Goal: Information Seeking & Learning: Learn about a topic

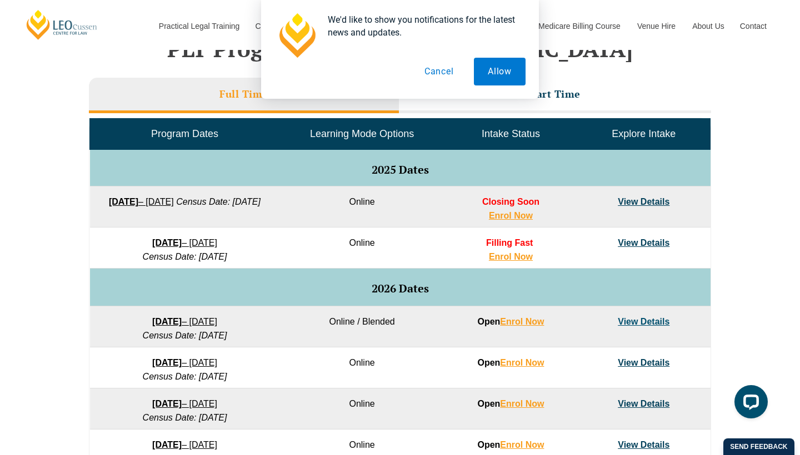
click at [443, 76] on button "Cancel" at bounding box center [438, 72] width 57 height 28
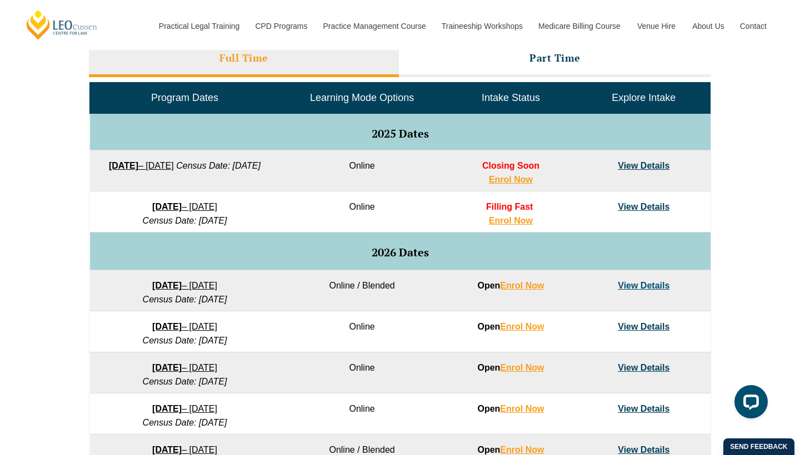
scroll to position [518, 0]
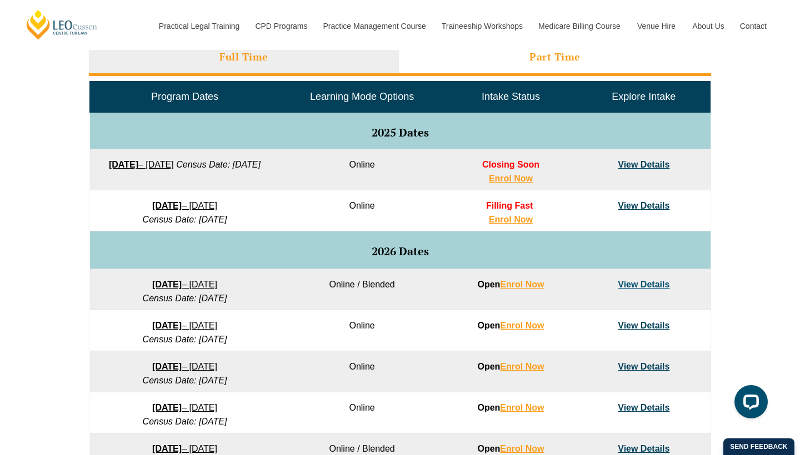
click at [470, 61] on li "Part Time" at bounding box center [555, 59] width 312 height 36
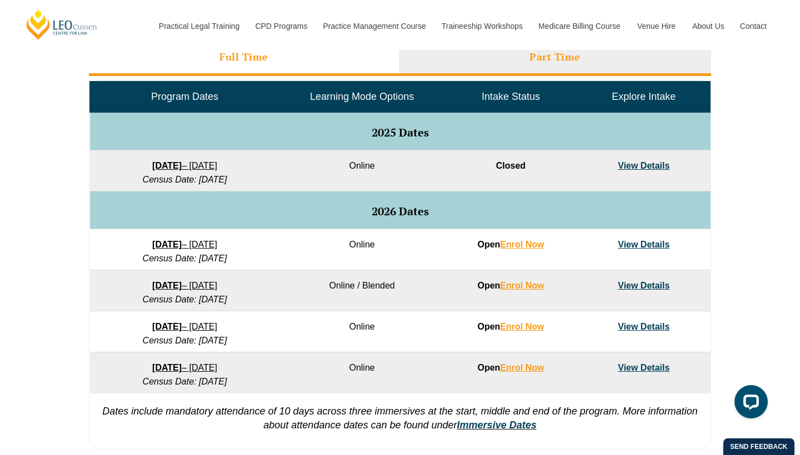
click at [327, 56] on li "Full Time" at bounding box center [244, 59] width 310 height 36
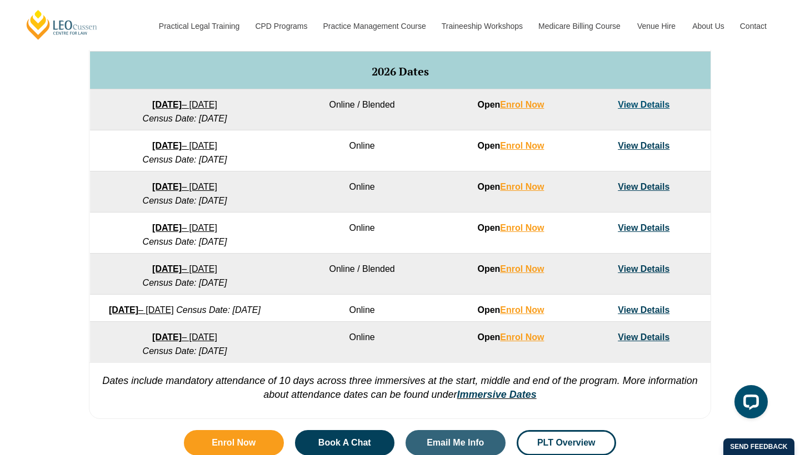
scroll to position [704, 0]
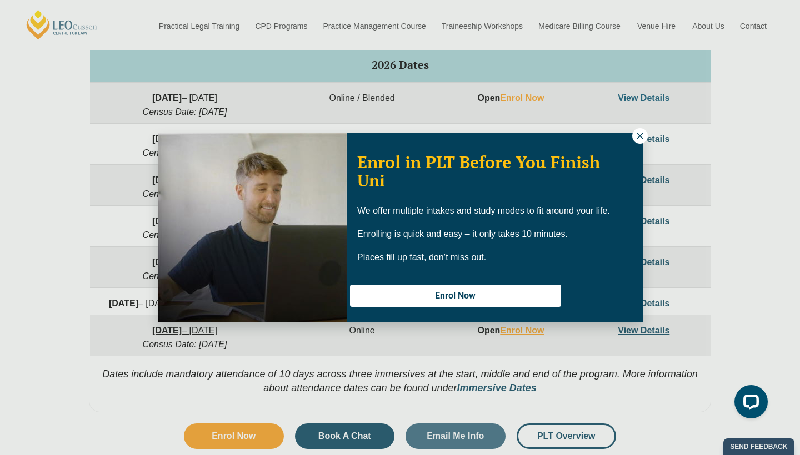
click at [637, 139] on icon at bounding box center [640, 136] width 10 height 10
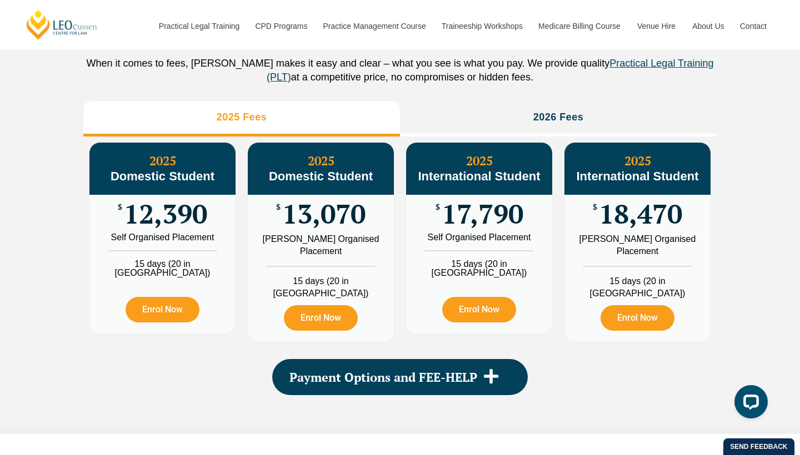
scroll to position [1266, 0]
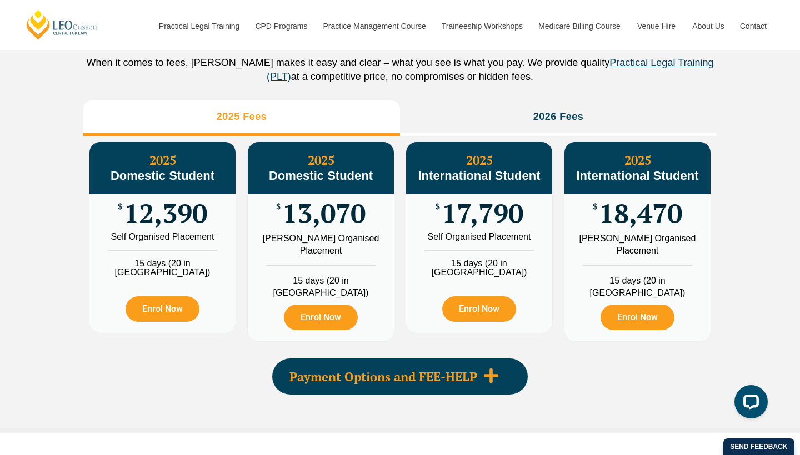
click at [489, 379] on icon at bounding box center [491, 376] width 17 height 17
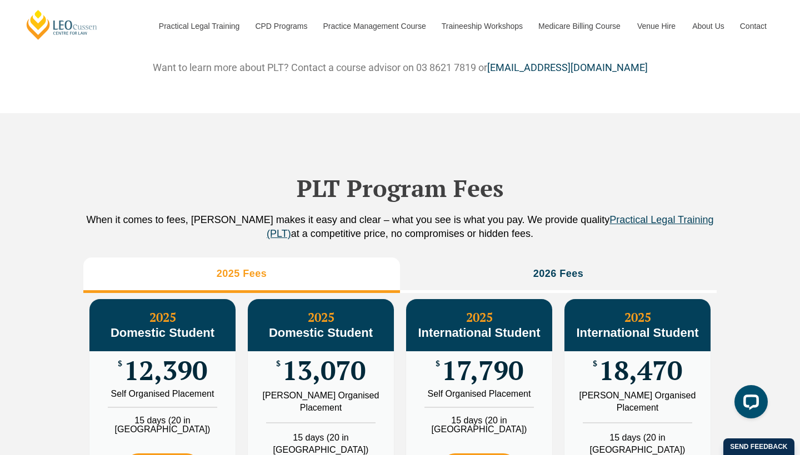
scroll to position [1109, 0]
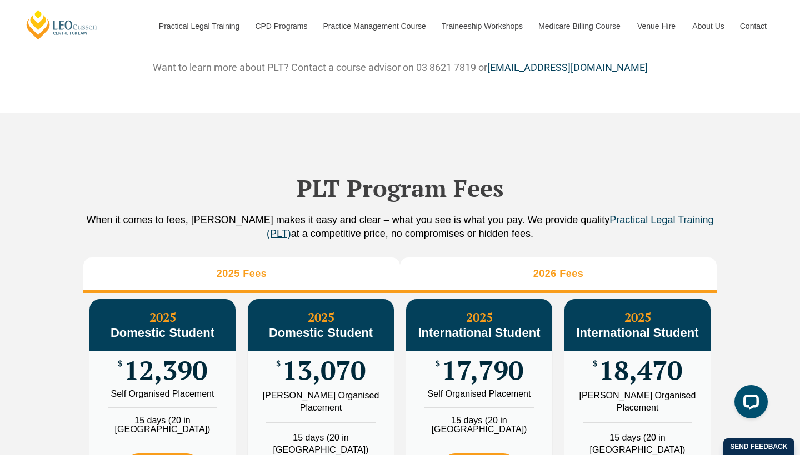
click at [557, 274] on li "2026 Fees" at bounding box center [558, 276] width 317 height 36
click at [263, 276] on li "2025 Fees" at bounding box center [241, 276] width 317 height 36
click at [479, 284] on li "2026 Fees" at bounding box center [558, 276] width 317 height 36
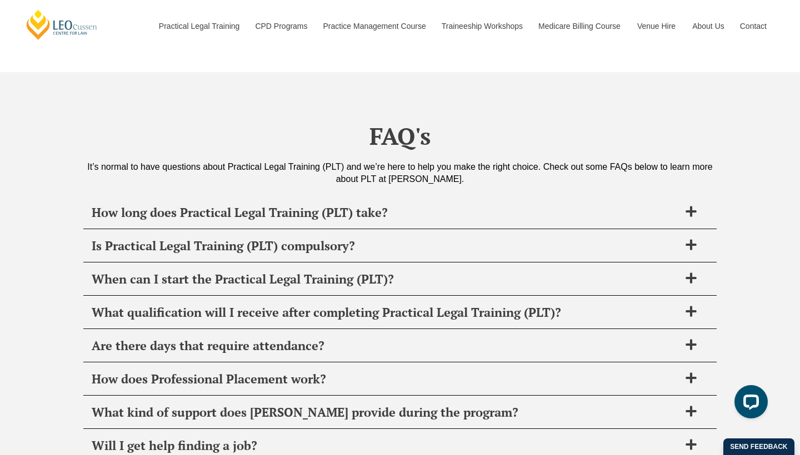
scroll to position [4408, 0]
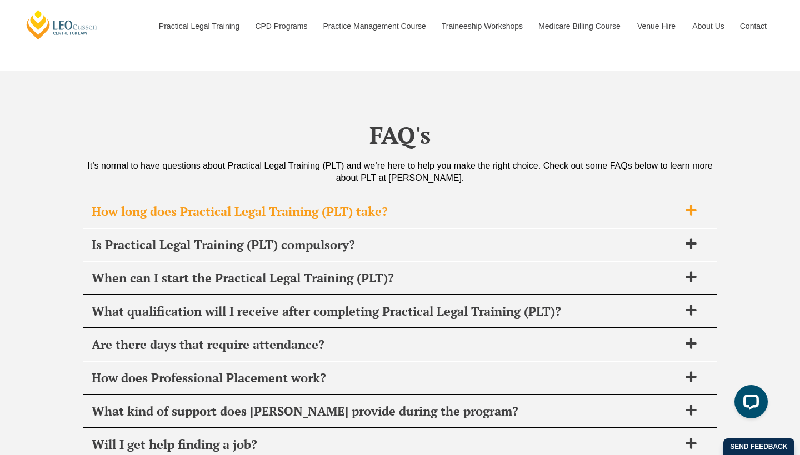
click at [432, 204] on span "How long does Practical Legal Training (PLT) take?" at bounding box center [386, 212] width 588 height 16
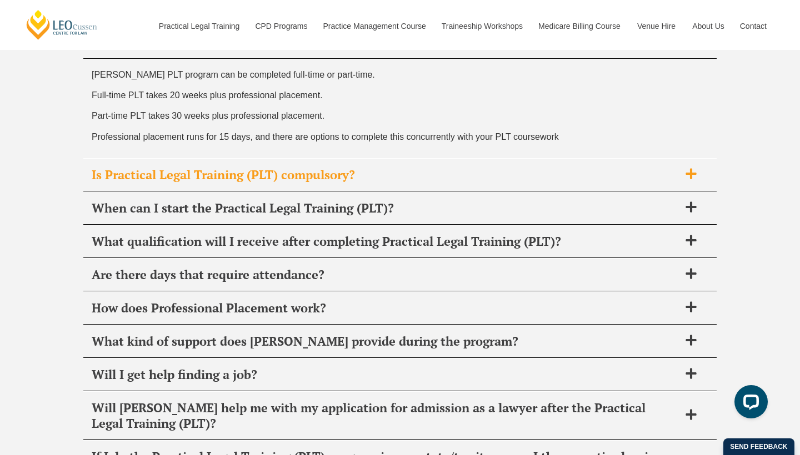
scroll to position [4580, 0]
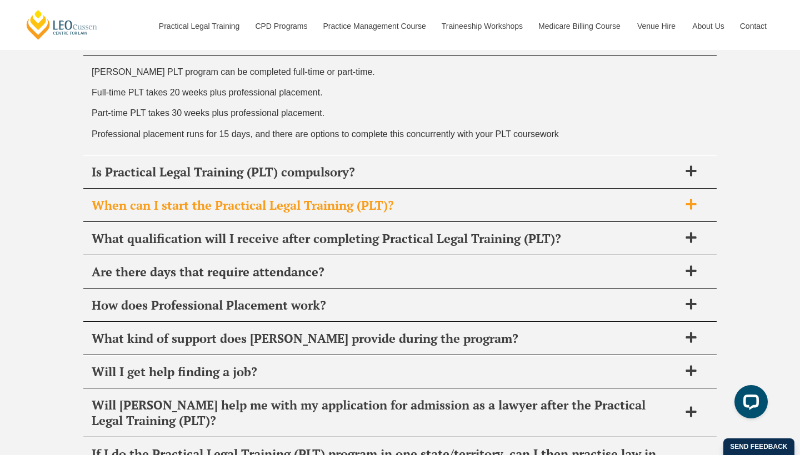
click at [445, 198] on span "When can I start the Practical Legal Training (PLT)?" at bounding box center [386, 206] width 588 height 16
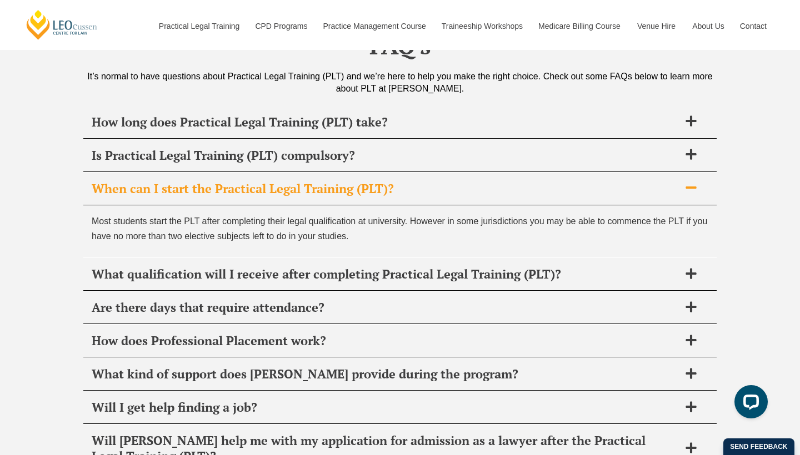
scroll to position [4517, 0]
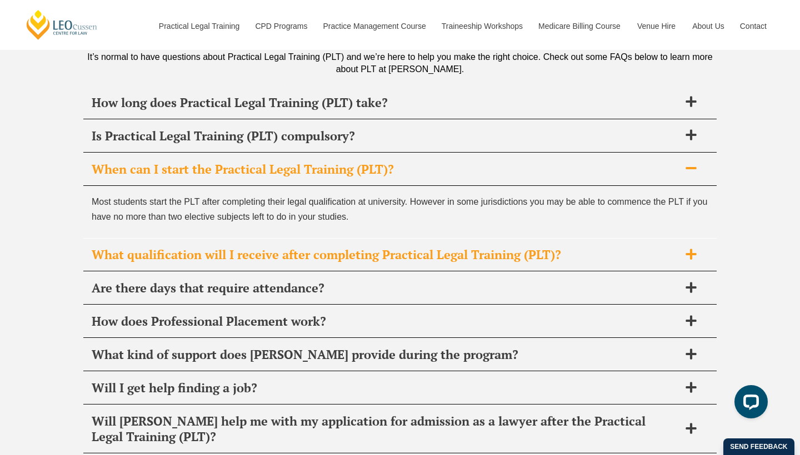
click at [579, 239] on div "What qualification will I receive after completing Practical Legal Training (PL…" at bounding box center [399, 255] width 633 height 33
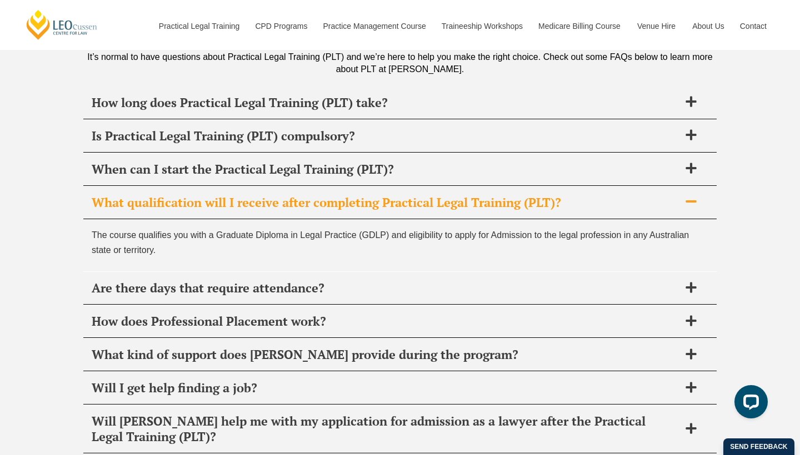
click at [589, 195] on span "What qualification will I receive after completing Practical Legal Training (PL…" at bounding box center [386, 203] width 588 height 16
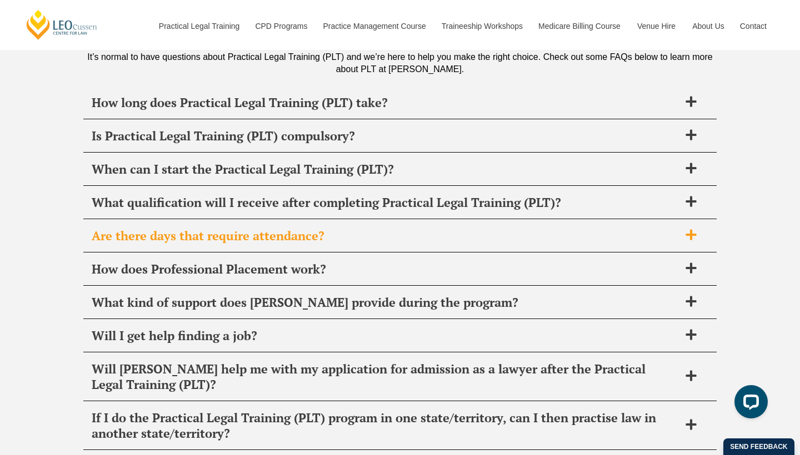
click at [544, 228] on span "Are there days that require attendance?" at bounding box center [386, 236] width 588 height 16
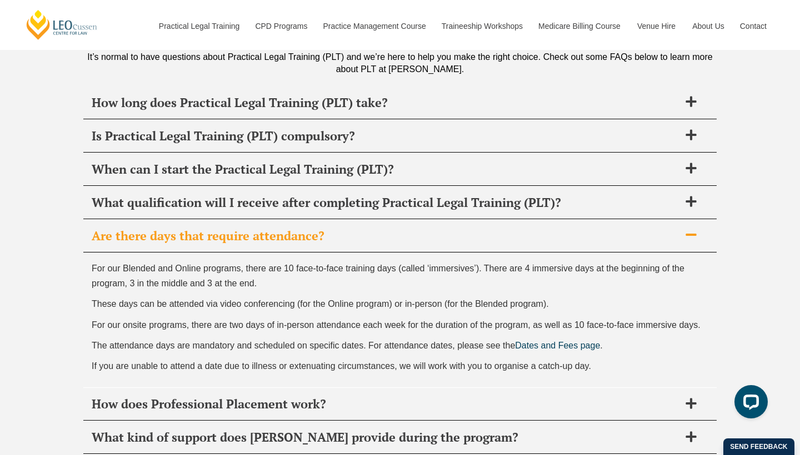
click at [544, 228] on span "Are there days that require attendance?" at bounding box center [386, 236] width 588 height 16
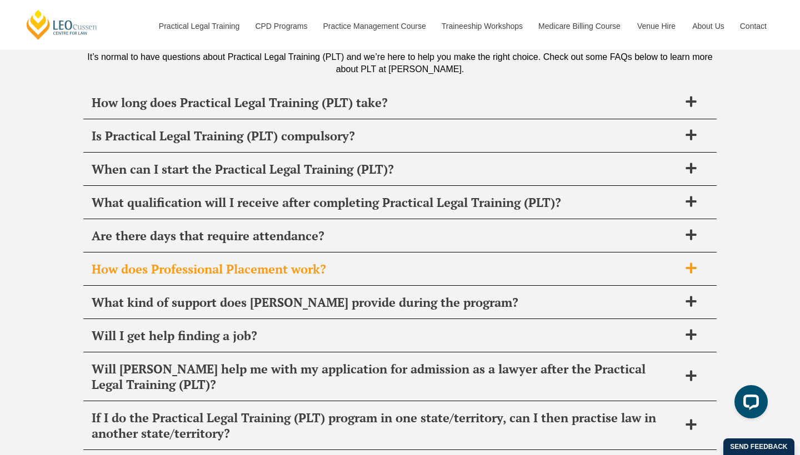
click at [525, 260] on div "How does Professional Placement work?" at bounding box center [399, 269] width 633 height 33
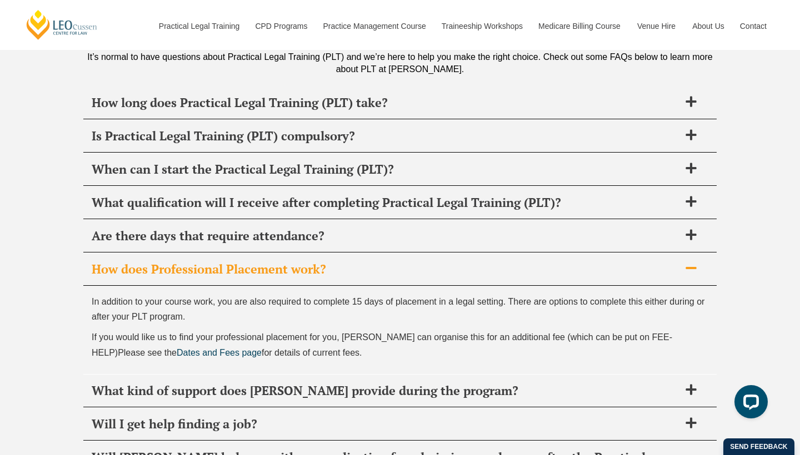
click at [394, 262] on span "How does Professional Placement work?" at bounding box center [386, 270] width 588 height 16
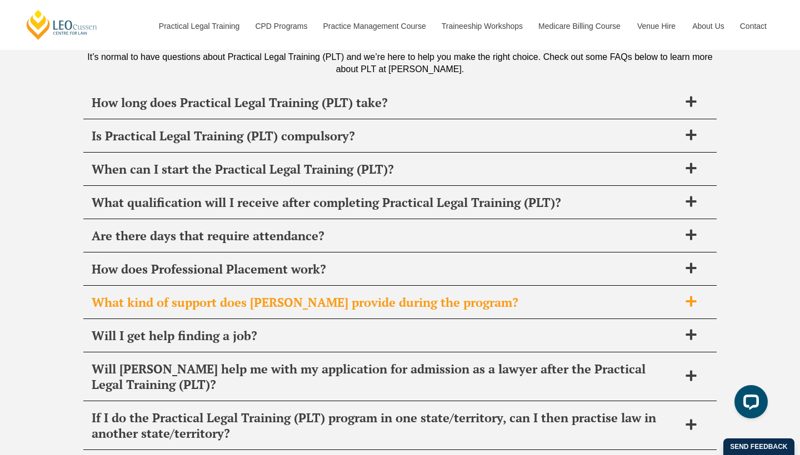
click at [507, 295] on span "What kind of support does [PERSON_NAME] provide during the program?" at bounding box center [386, 303] width 588 height 16
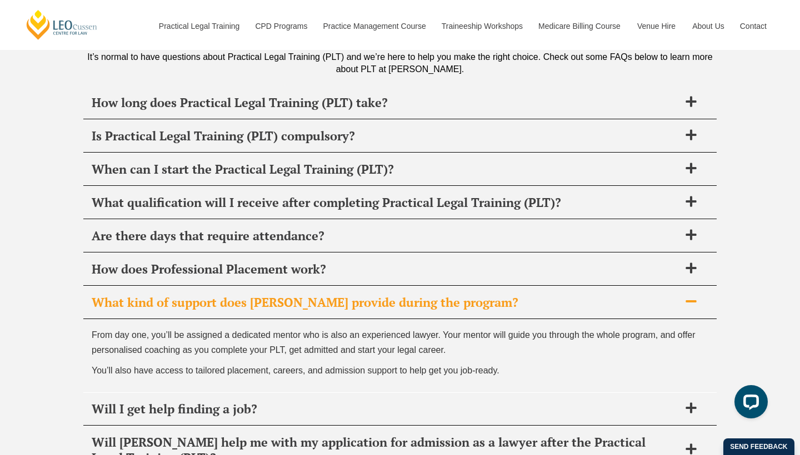
click at [519, 295] on span "What kind of support does [PERSON_NAME] provide during the program?" at bounding box center [386, 303] width 588 height 16
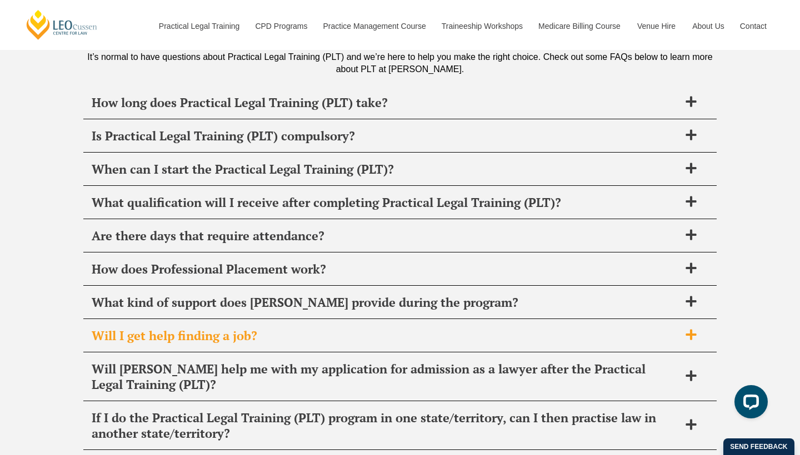
click at [487, 328] on span "Will I get help finding a job?" at bounding box center [386, 336] width 588 height 16
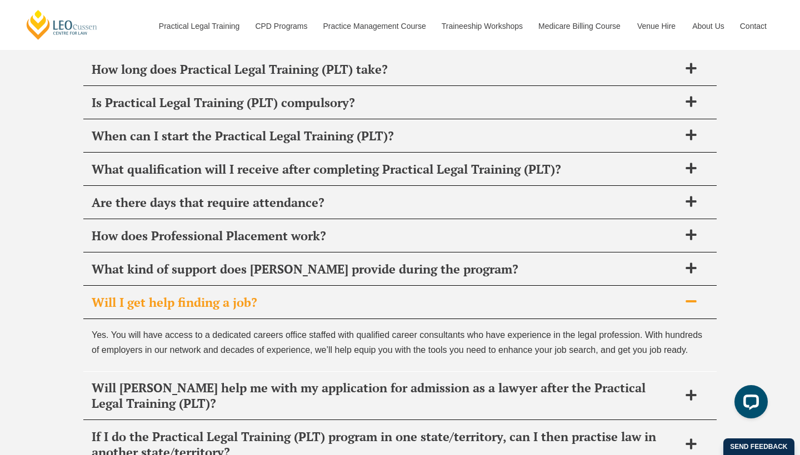
scroll to position [4551, 0]
click at [512, 294] on span "Will I get help finding a job?" at bounding box center [386, 302] width 588 height 16
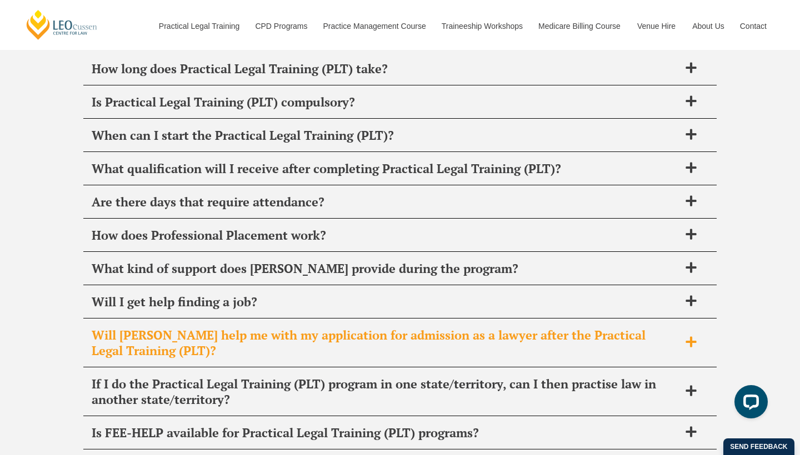
click at [499, 328] on span "Will [PERSON_NAME] help me with my application for admission as a lawyer after …" at bounding box center [386, 343] width 588 height 31
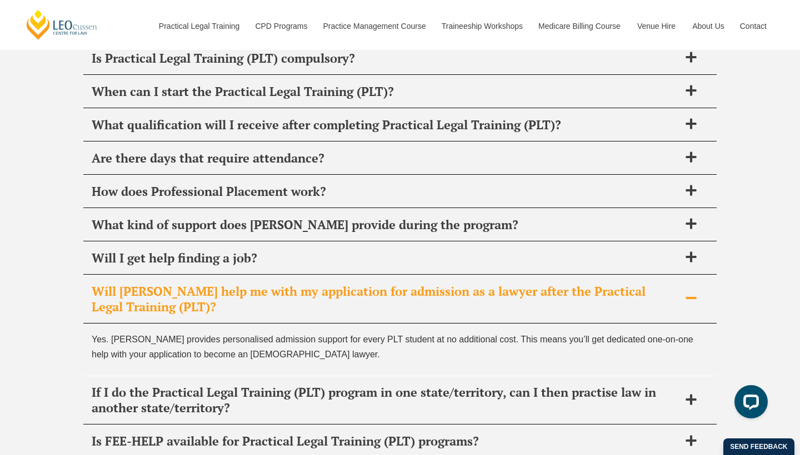
scroll to position [4597, 0]
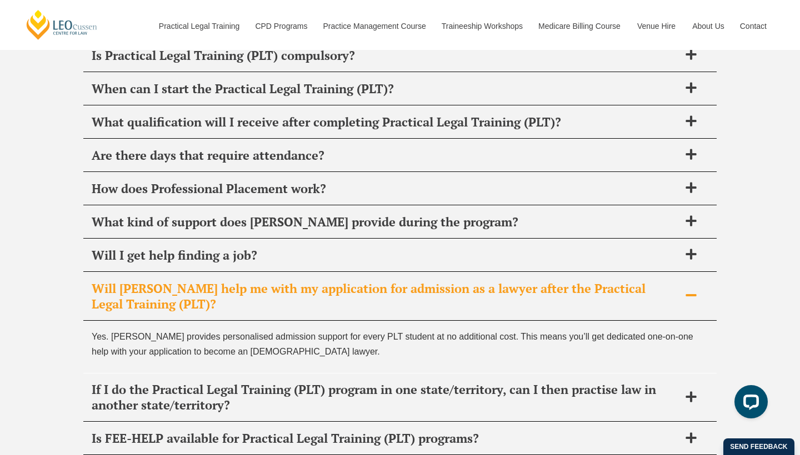
click at [363, 283] on span "Will [PERSON_NAME] help me with my application for admission as a lawyer after …" at bounding box center [386, 296] width 588 height 31
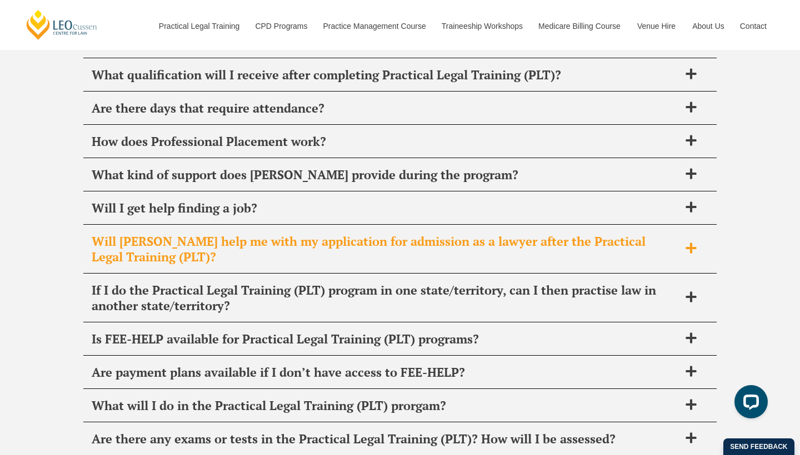
scroll to position [4656, 0]
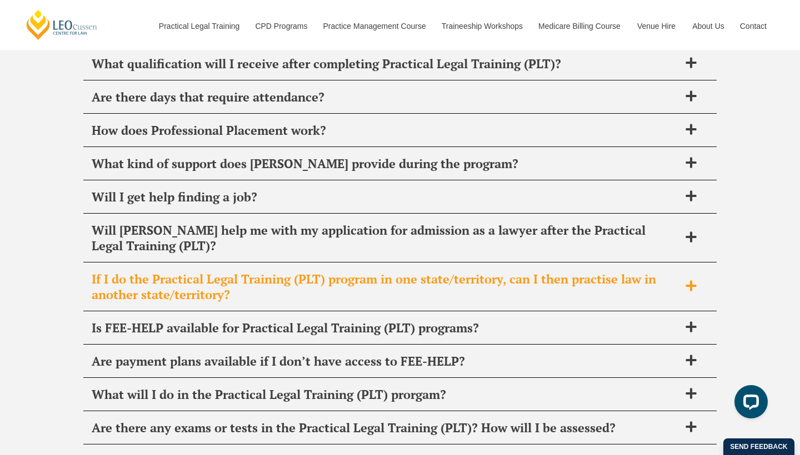
click at [370, 279] on div "If I do the Practical Legal Training (PLT) program in one state/territory, can …" at bounding box center [399, 287] width 633 height 48
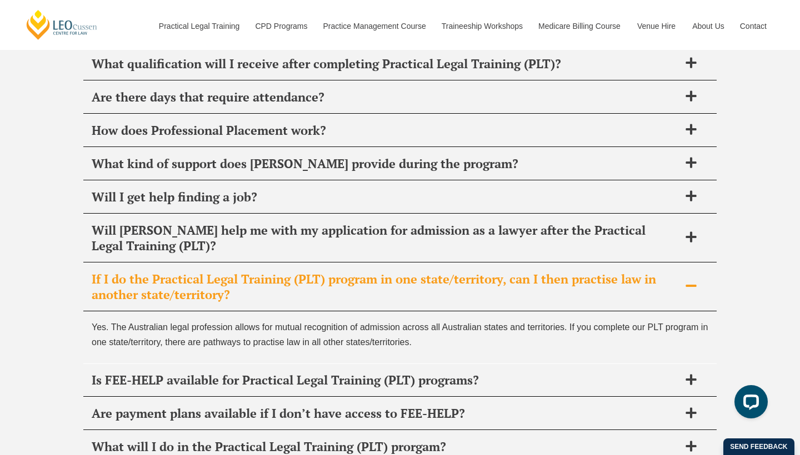
click at [369, 273] on span "If I do the Practical Legal Training (PLT) program in one state/territory, can …" at bounding box center [386, 287] width 588 height 31
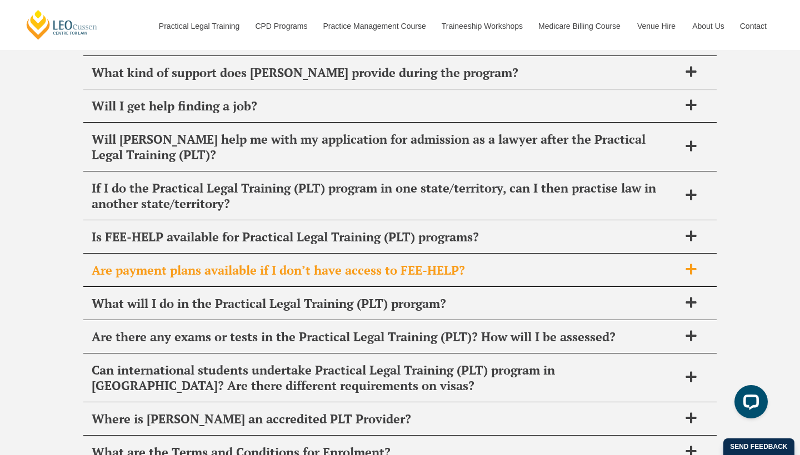
scroll to position [4747, 0]
click at [484, 262] on span "Are payment plans available if I don’t have access to FEE-HELP?" at bounding box center [386, 270] width 588 height 16
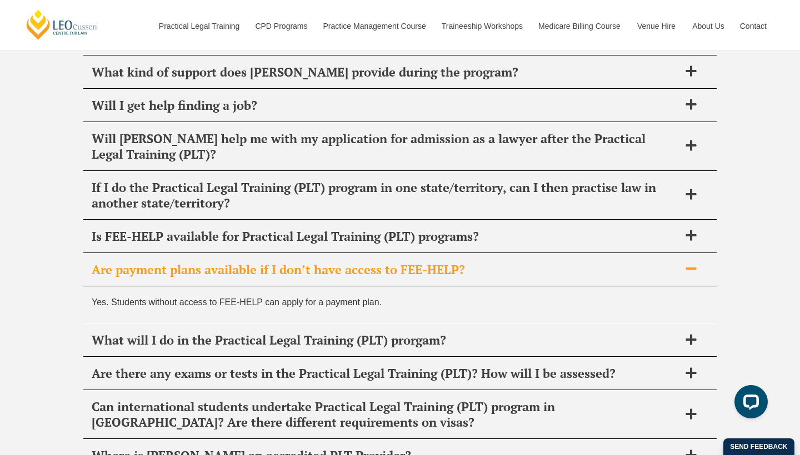
click at [484, 262] on span "Are payment plans available if I don’t have access to FEE-HELP?" at bounding box center [386, 270] width 588 height 16
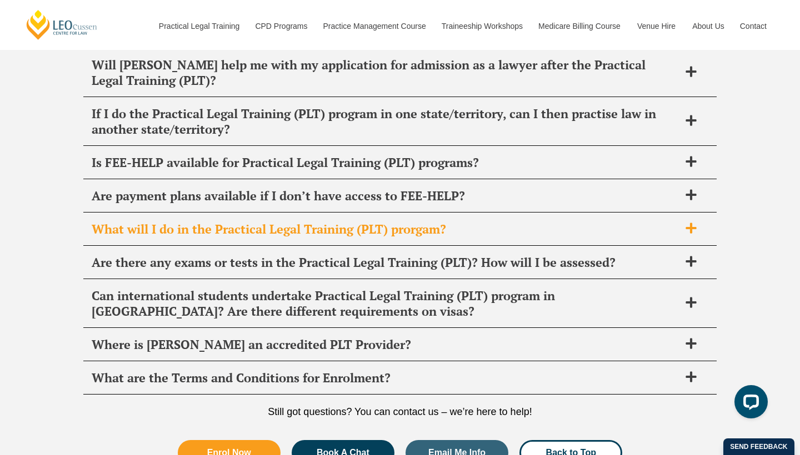
scroll to position [4822, 0]
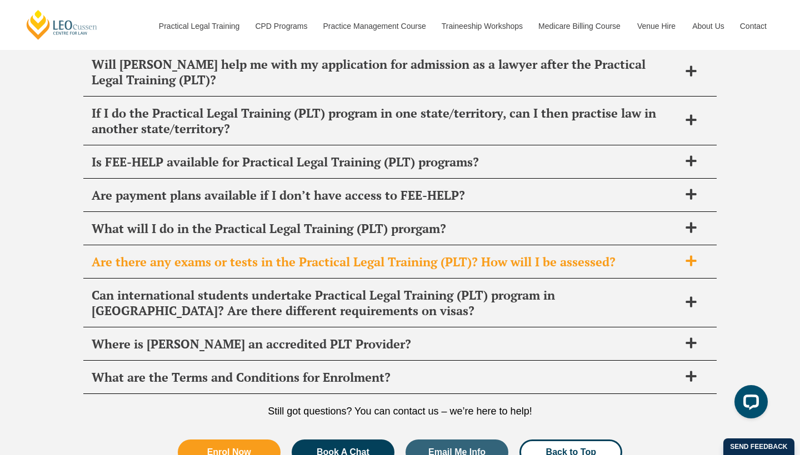
click at [439, 252] on div "Are there any exams or tests in the Practical Legal Training (PLT)? How will I …" at bounding box center [399, 262] width 633 height 33
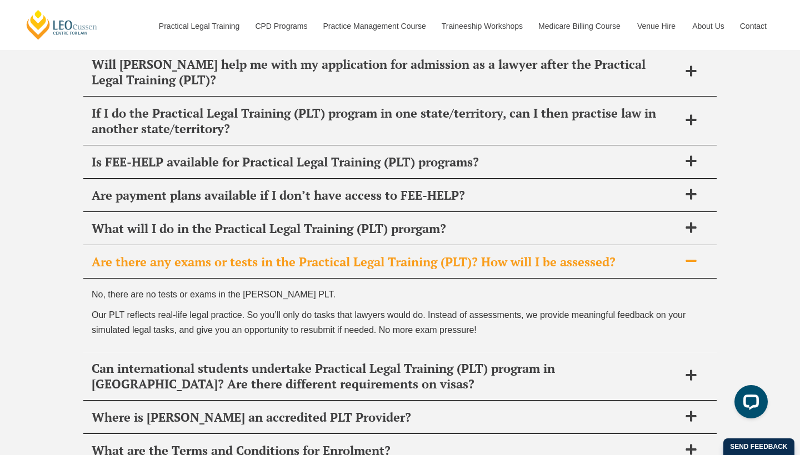
click at [374, 247] on div "Are there any exams or tests in the Practical Legal Training (PLT)? How will I …" at bounding box center [399, 262] width 633 height 33
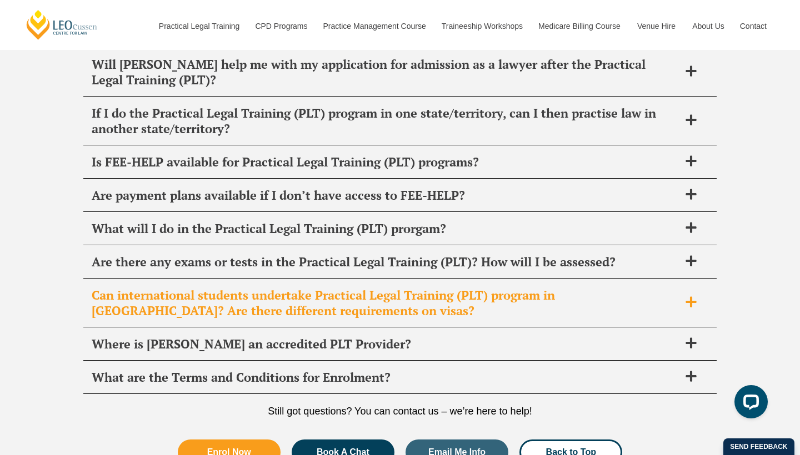
click at [392, 298] on div "Can international students undertake Practical Legal Training (PLT) program in …" at bounding box center [399, 303] width 633 height 48
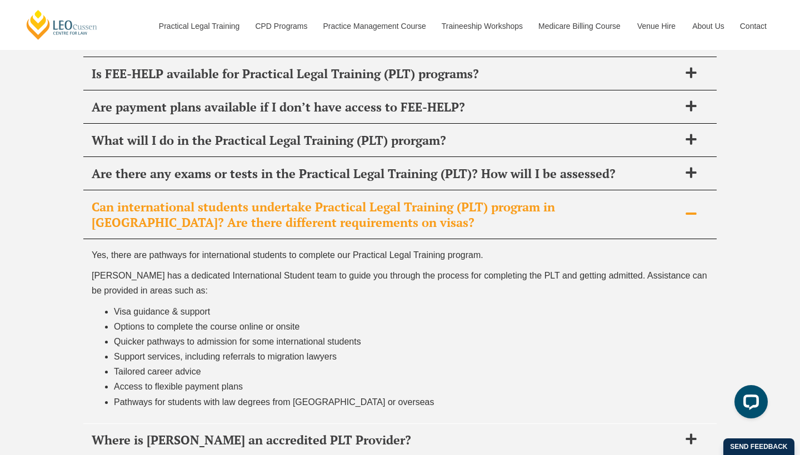
scroll to position [4913, 0]
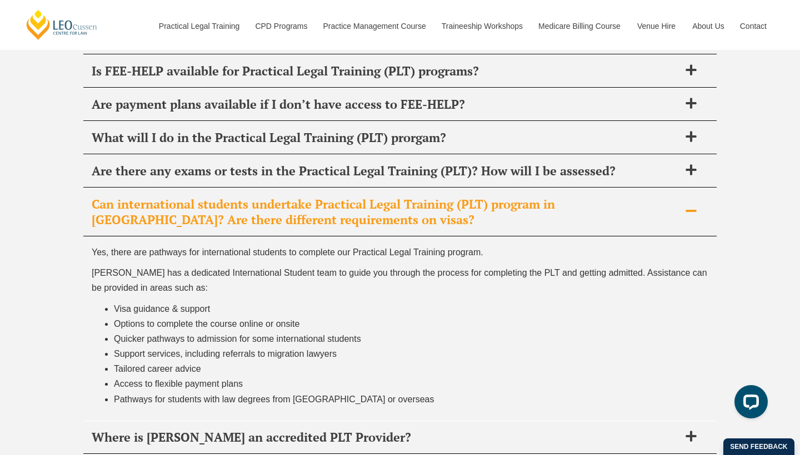
click at [355, 199] on span "Can international students undertake Practical Legal Training (PLT) program in …" at bounding box center [386, 212] width 588 height 31
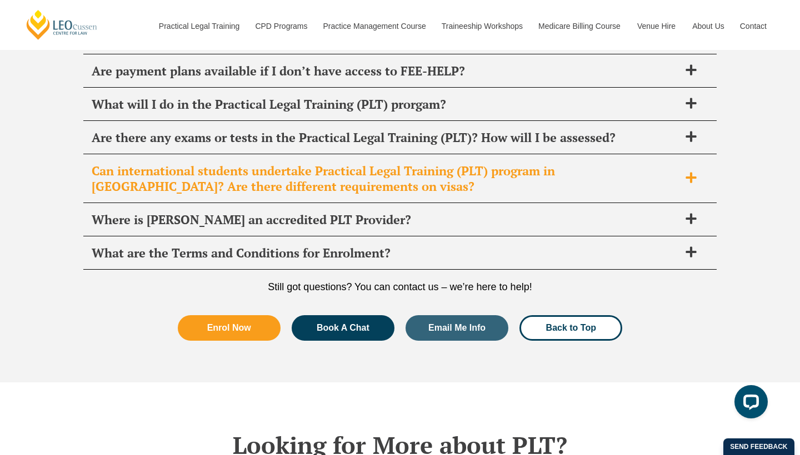
scroll to position [4948, 0]
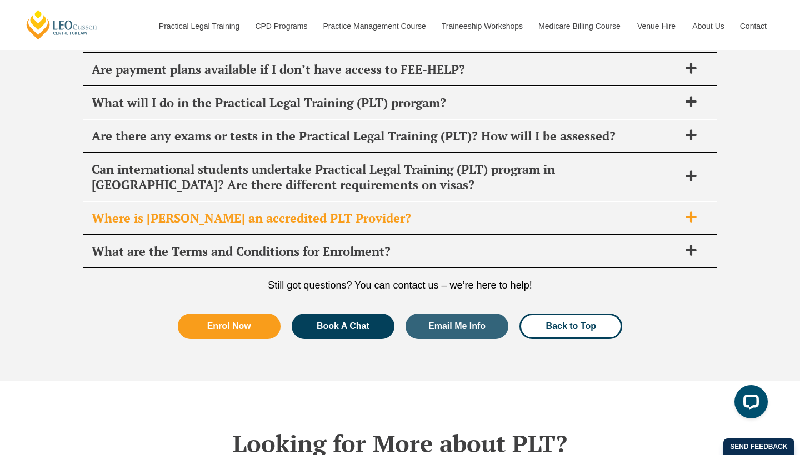
click at [460, 203] on div "Where is [PERSON_NAME] an accredited PLT Provider?" at bounding box center [399, 218] width 633 height 33
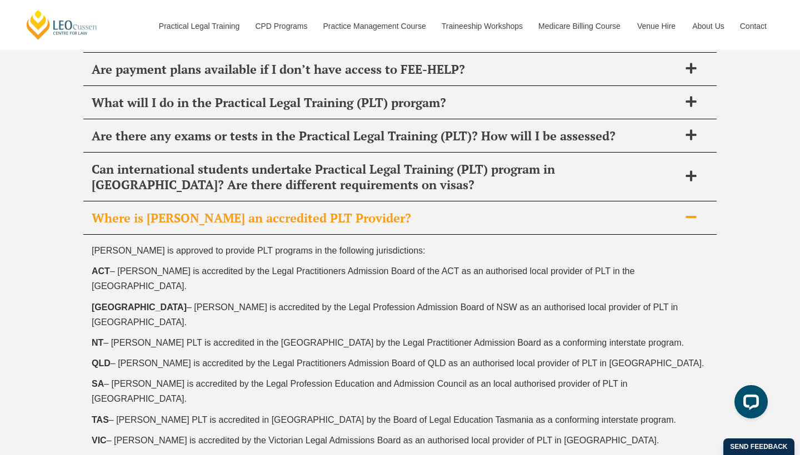
click at [459, 202] on div "Where is [PERSON_NAME] an accredited PLT Provider?" at bounding box center [399, 218] width 633 height 33
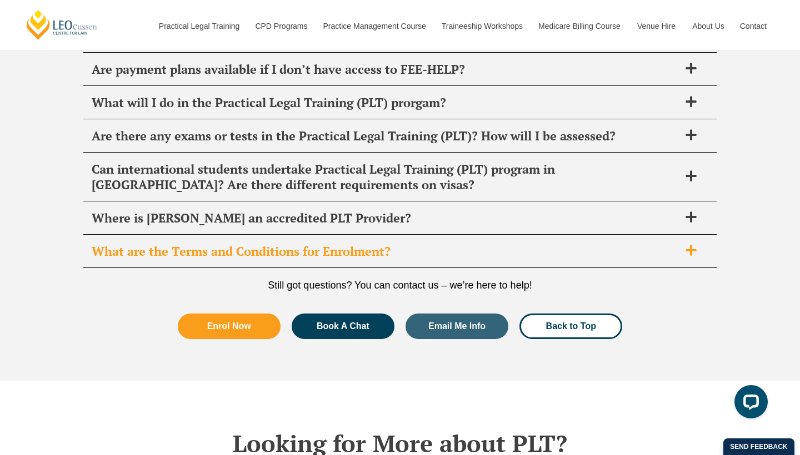
click at [447, 244] on span "What are the Terms and Conditions for Enrolment?" at bounding box center [386, 252] width 588 height 16
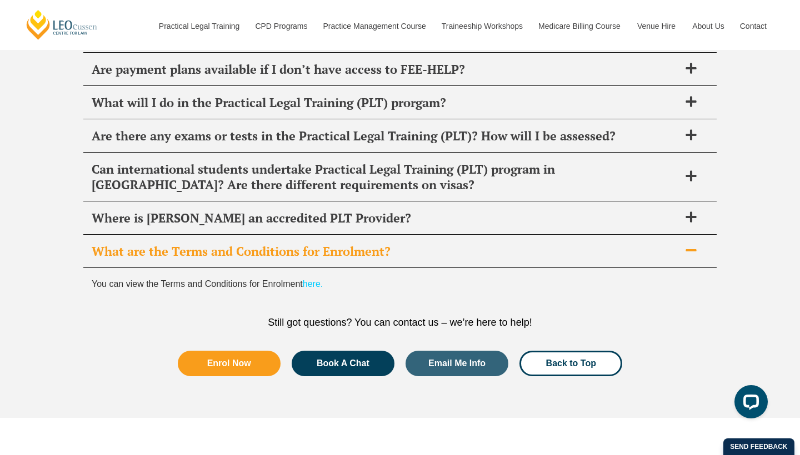
click at [447, 244] on span "What are the Terms and Conditions for Enrolment?" at bounding box center [386, 252] width 588 height 16
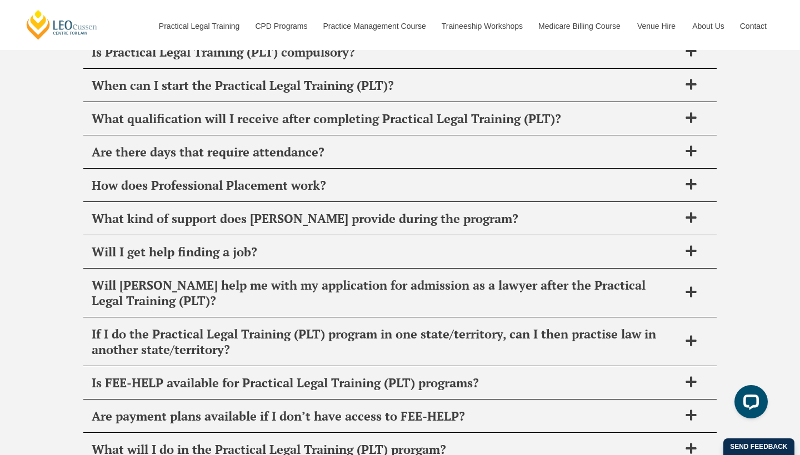
scroll to position [4488, 0]
